Goal: Task Accomplishment & Management: Manage account settings

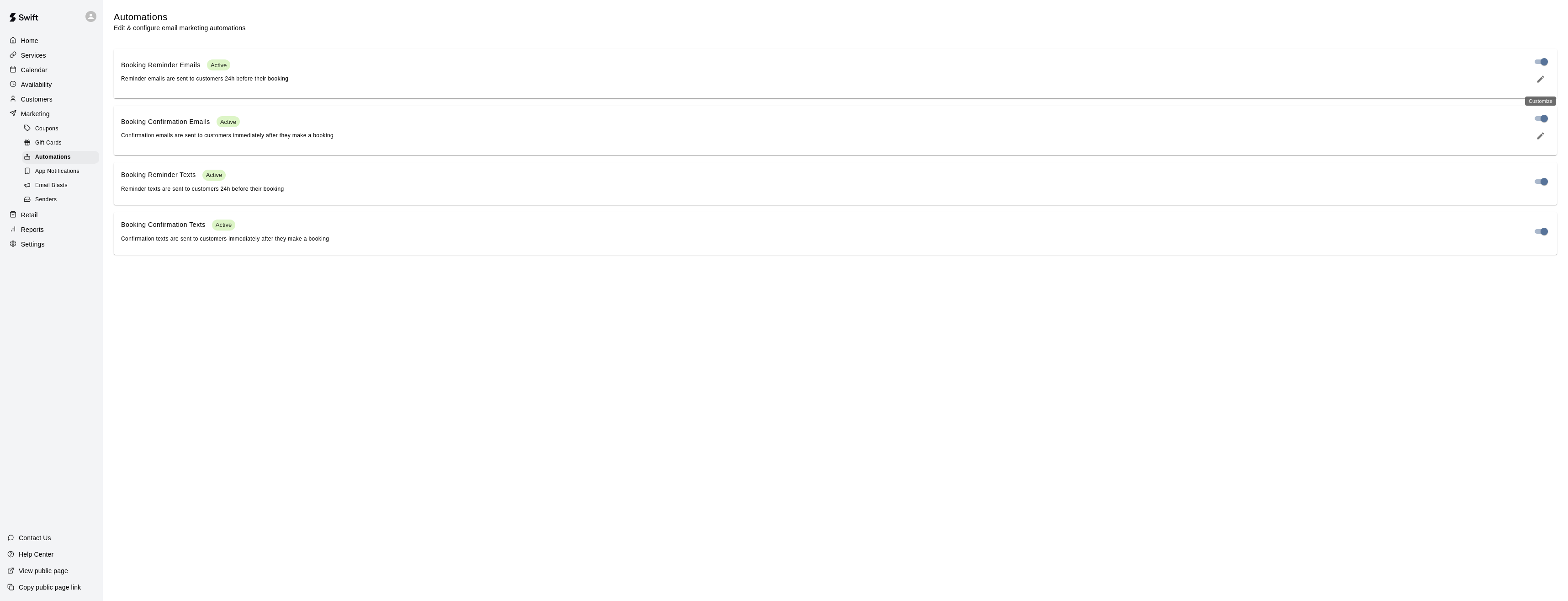
click at [1540, 83] on icon "edit" at bounding box center [1540, 79] width 9 height 9
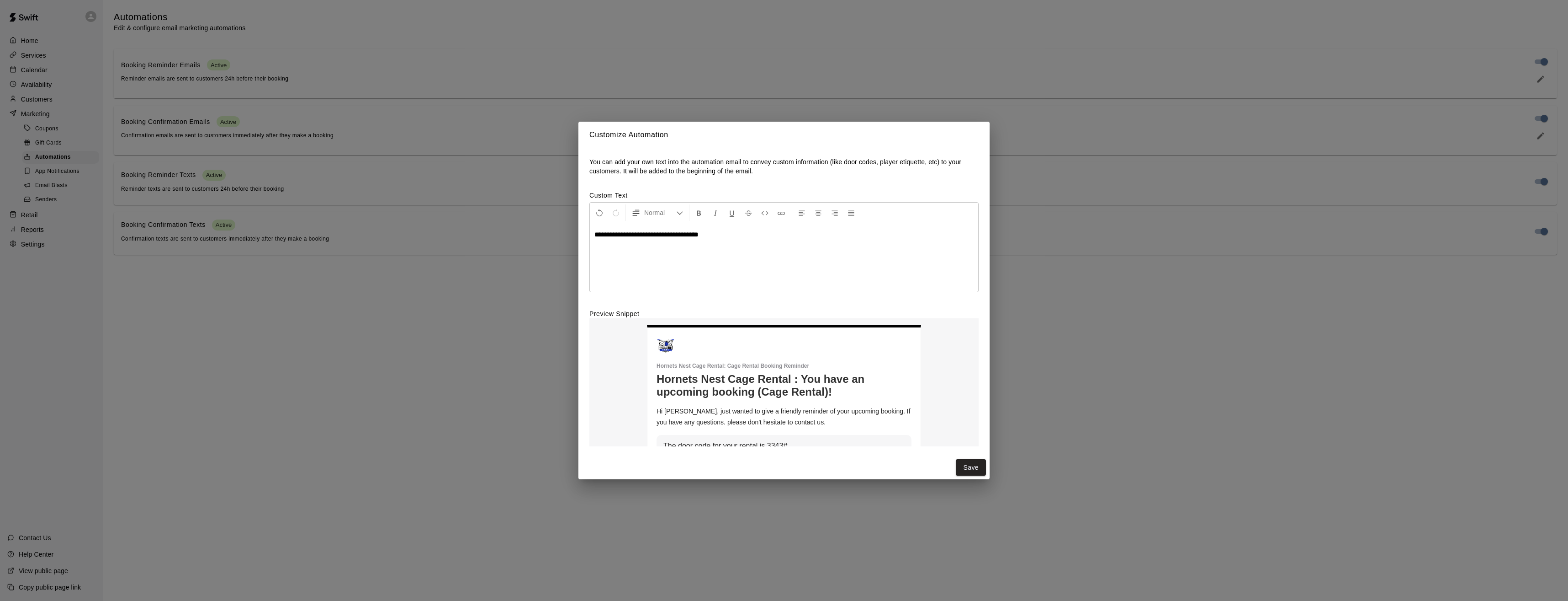
click at [698, 236] on span "**********" at bounding box center [646, 234] width 104 height 7
click at [976, 465] on button "Save" at bounding box center [970, 467] width 30 height 17
